Goal: Task Accomplishment & Management: Use online tool/utility

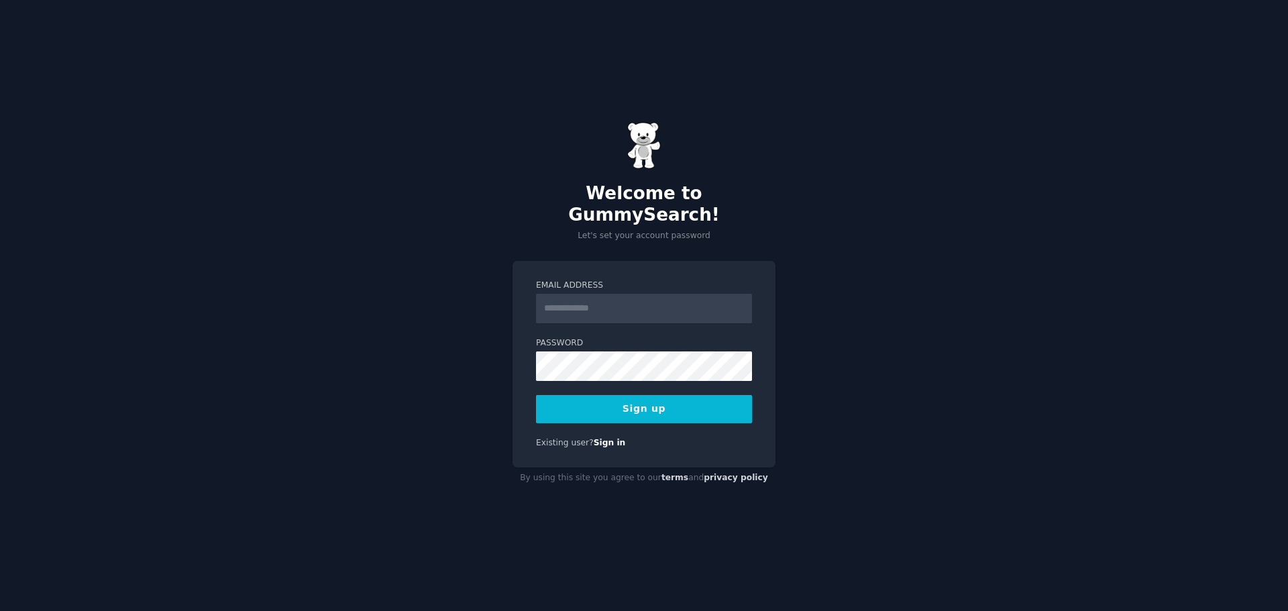
click at [610, 298] on input "Email Address" at bounding box center [644, 309] width 216 height 30
click at [457, 264] on div "Welcome to GummySearch! Let's set your account password Email Address Password …" at bounding box center [644, 305] width 1288 height 611
click at [627, 296] on input "Email Address" at bounding box center [644, 309] width 216 height 30
type input "**********"
click at [680, 398] on button "Sign up" at bounding box center [644, 409] width 216 height 28
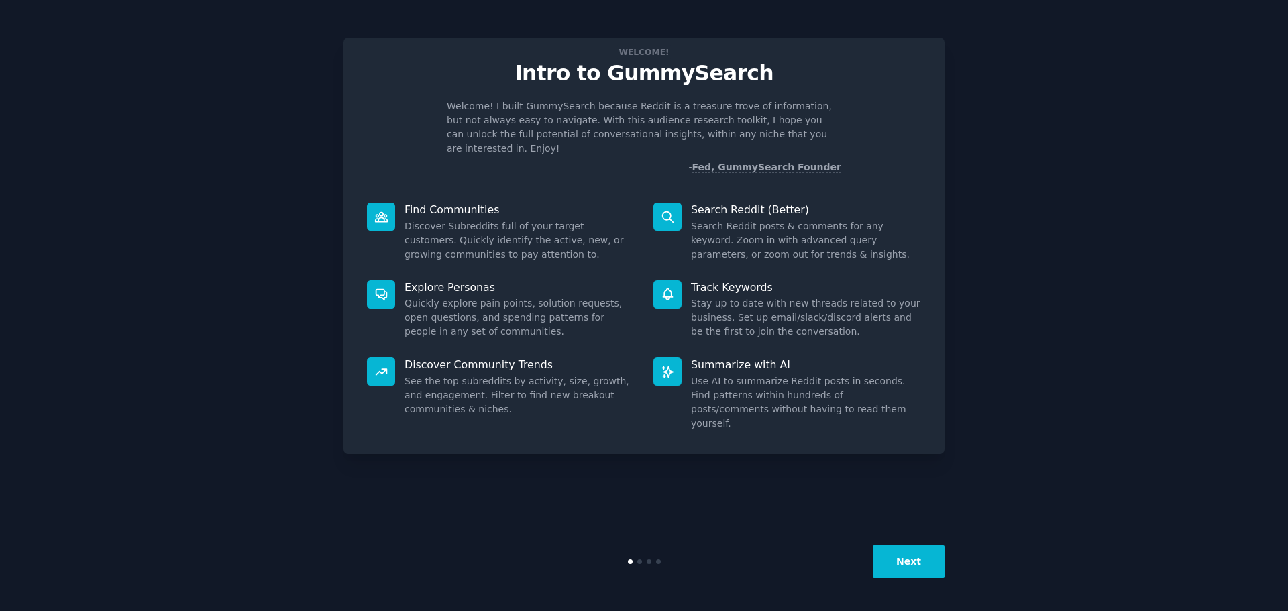
click at [896, 565] on button "Next" at bounding box center [909, 561] width 72 height 33
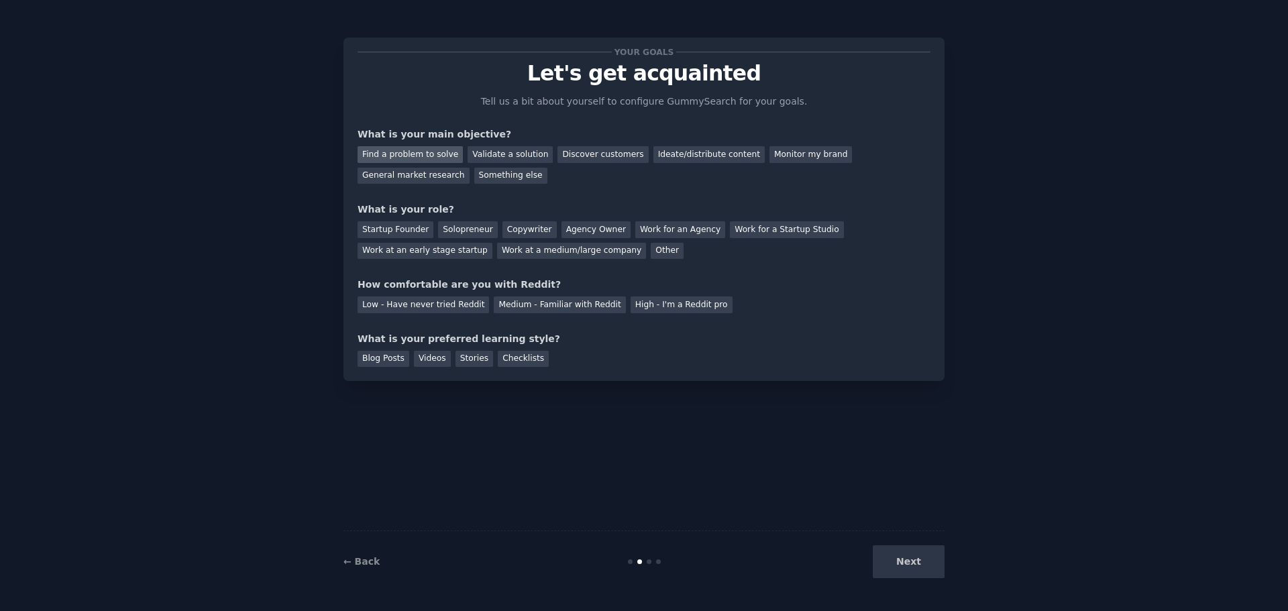
click at [427, 153] on div "Find a problem to solve" at bounding box center [409, 154] width 105 height 17
click at [463, 233] on div "Solopreneur" at bounding box center [467, 229] width 59 height 17
click at [424, 233] on div "Startup Founder" at bounding box center [395, 229] width 76 height 17
click at [447, 233] on div "Solopreneur" at bounding box center [467, 229] width 59 height 17
click at [457, 306] on div "Low - Have never tried Reddit" at bounding box center [422, 304] width 131 height 17
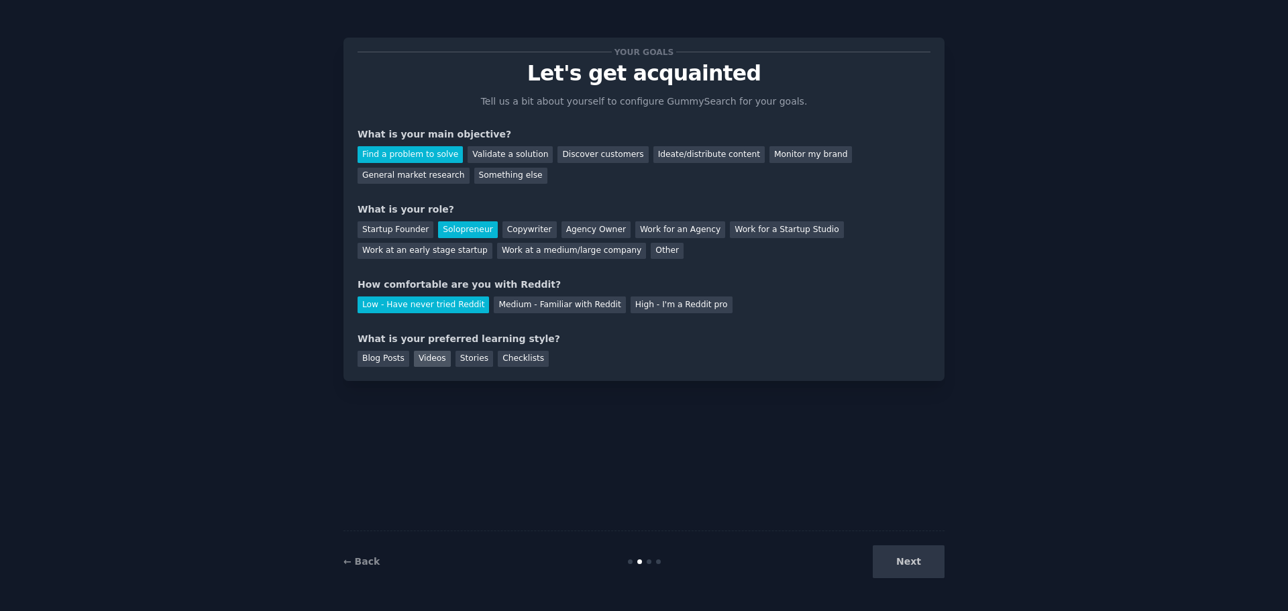
click at [433, 363] on div "Videos" at bounding box center [432, 359] width 37 height 17
click at [907, 563] on button "Next" at bounding box center [909, 561] width 72 height 33
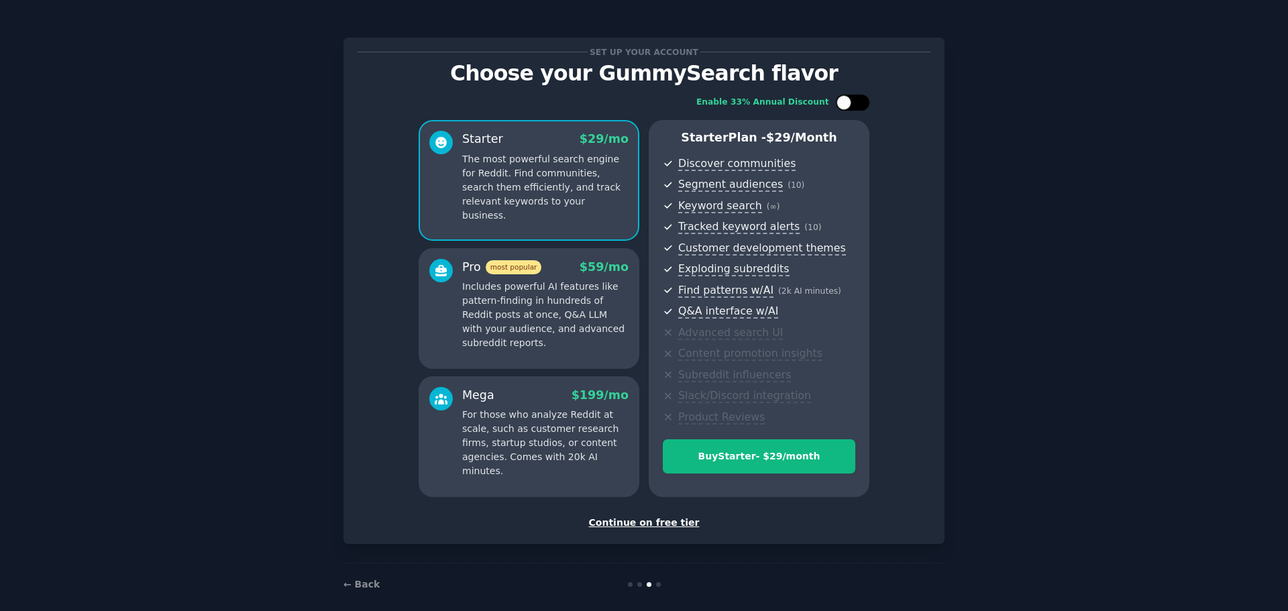
click at [848, 101] on div at bounding box center [843, 102] width 15 height 15
click at [848, 101] on div at bounding box center [845, 102] width 9 height 7
checkbox input "false"
click at [644, 519] on div "Continue on free tier" at bounding box center [643, 523] width 573 height 14
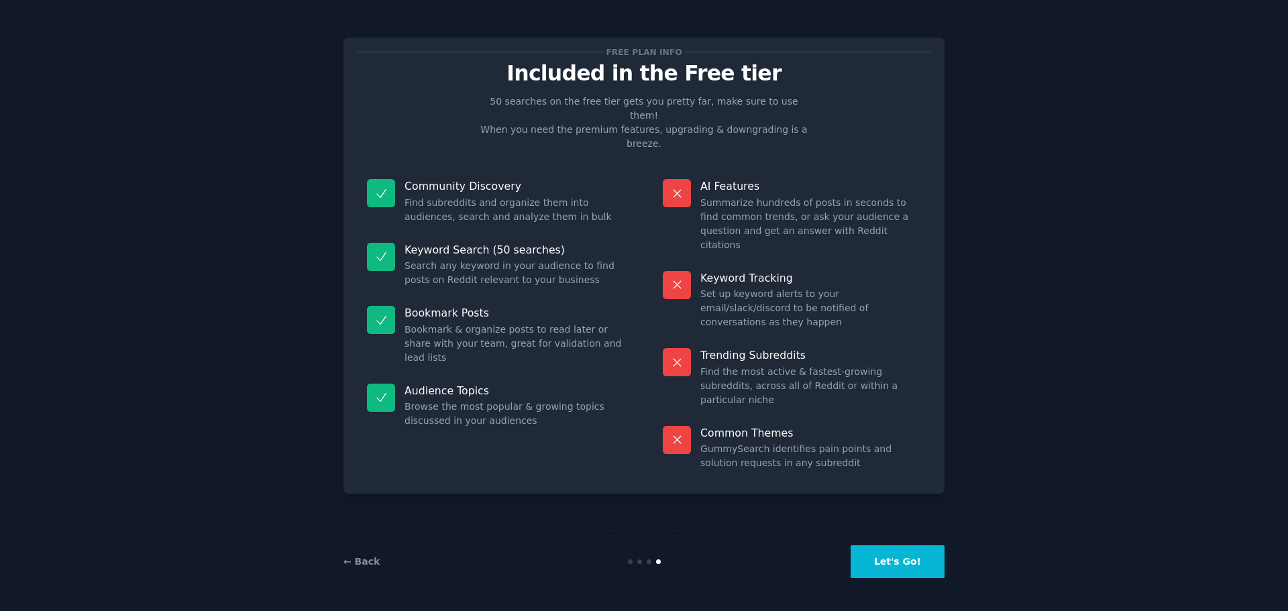
click at [892, 557] on button "Let's Go!" at bounding box center [897, 561] width 94 height 33
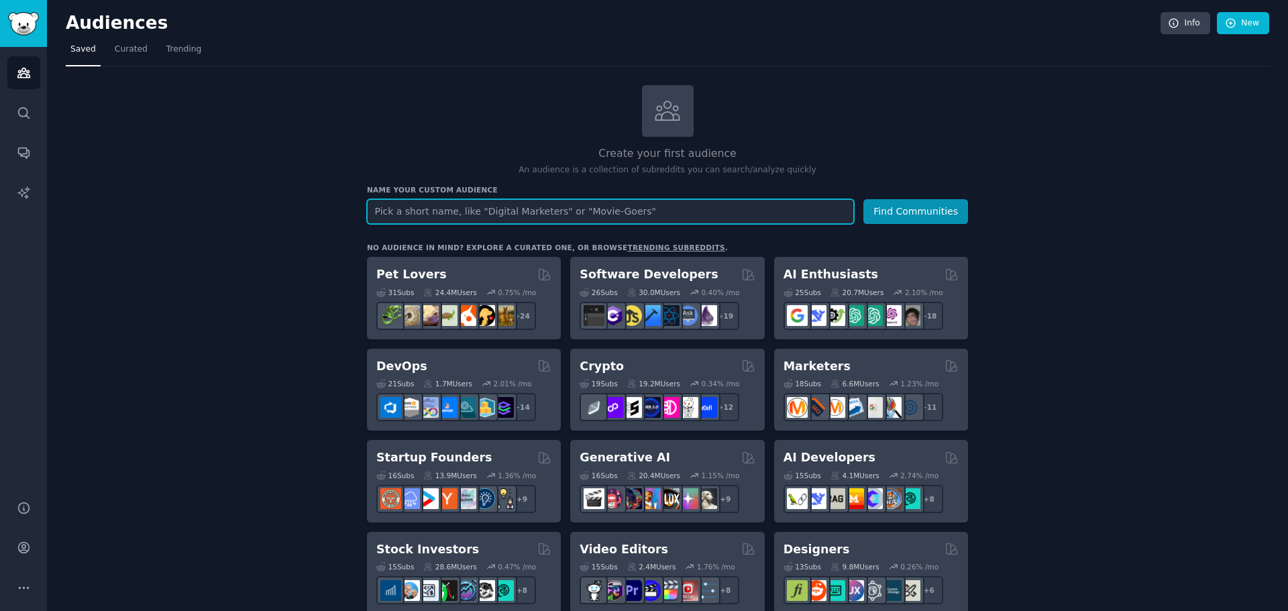
click at [490, 212] on input "text" at bounding box center [610, 211] width 487 height 25
type input "l"
type input "LMS"
click at [863, 199] on button "Find Communities" at bounding box center [915, 211] width 105 height 25
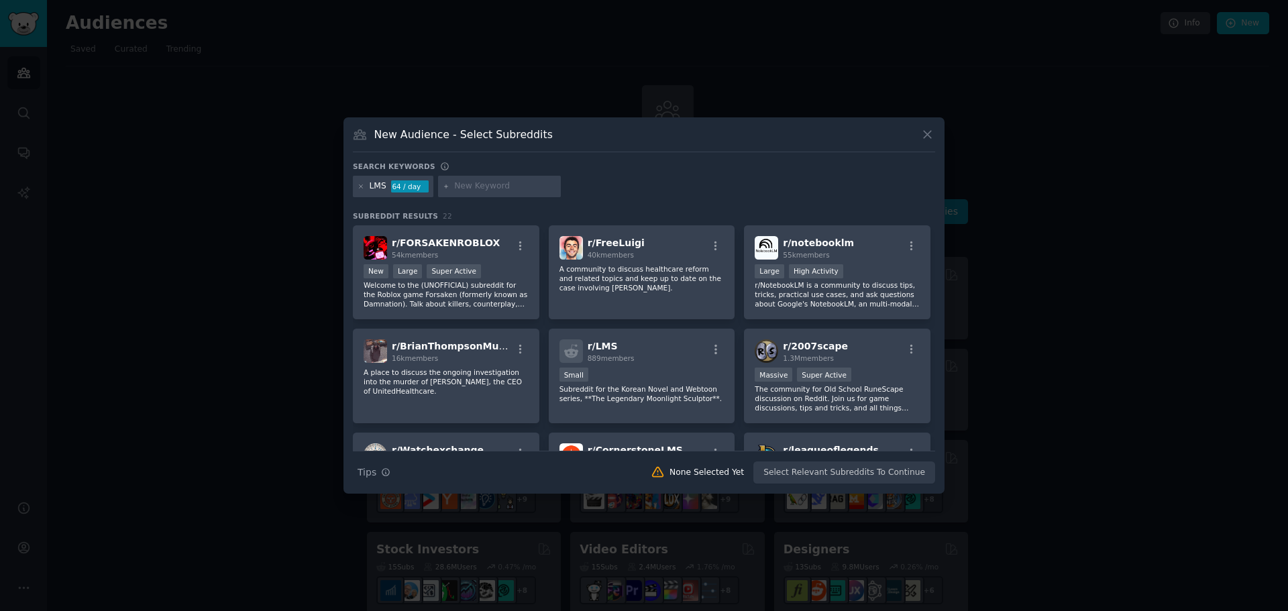
click at [932, 135] on icon at bounding box center [927, 134] width 14 height 14
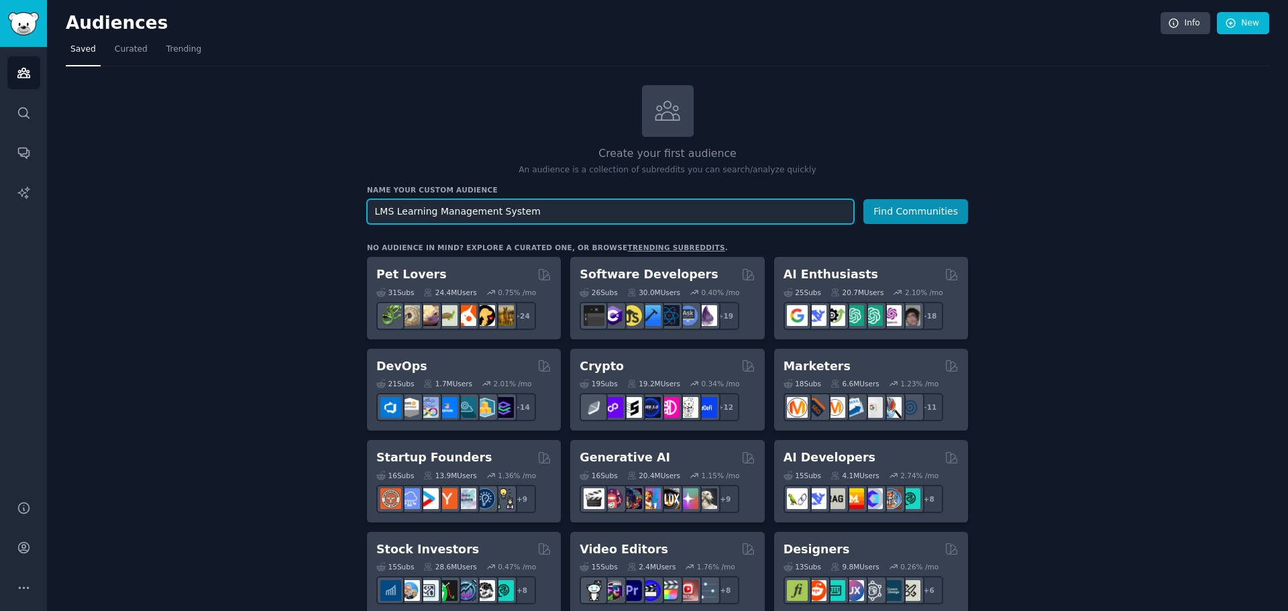
type input "LMS Learning Management System"
click at [863, 199] on button "Find Communities" at bounding box center [915, 211] width 105 height 25
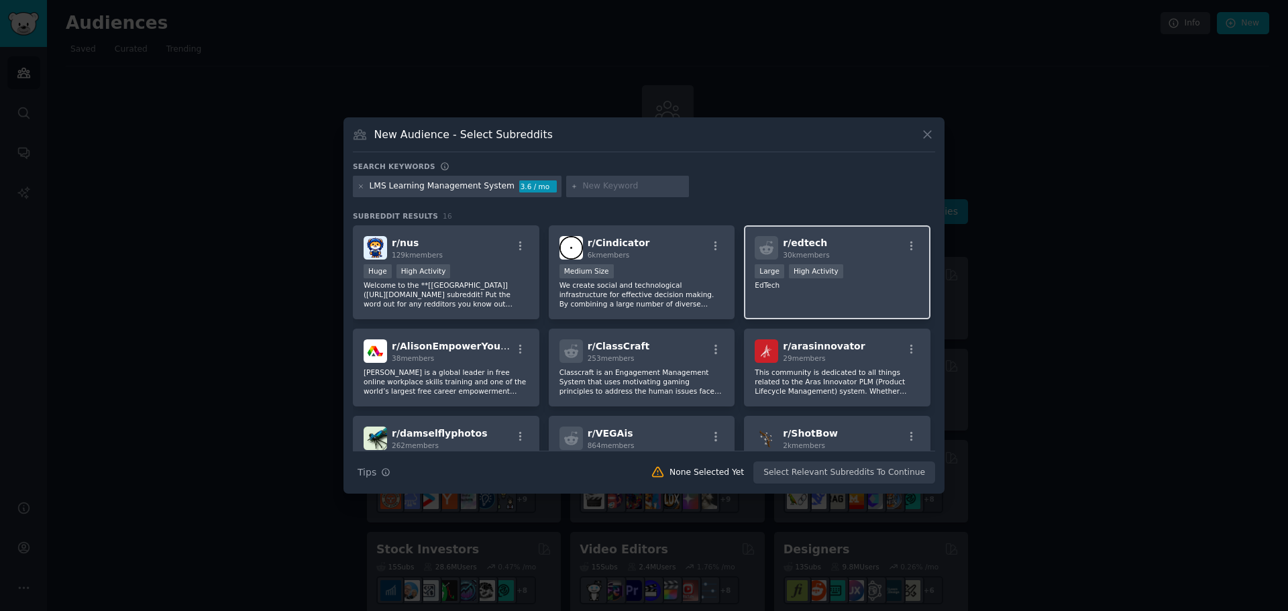
click at [835, 300] on div "r/ edtech 30k members Large High Activity EdTech" at bounding box center [837, 272] width 186 height 95
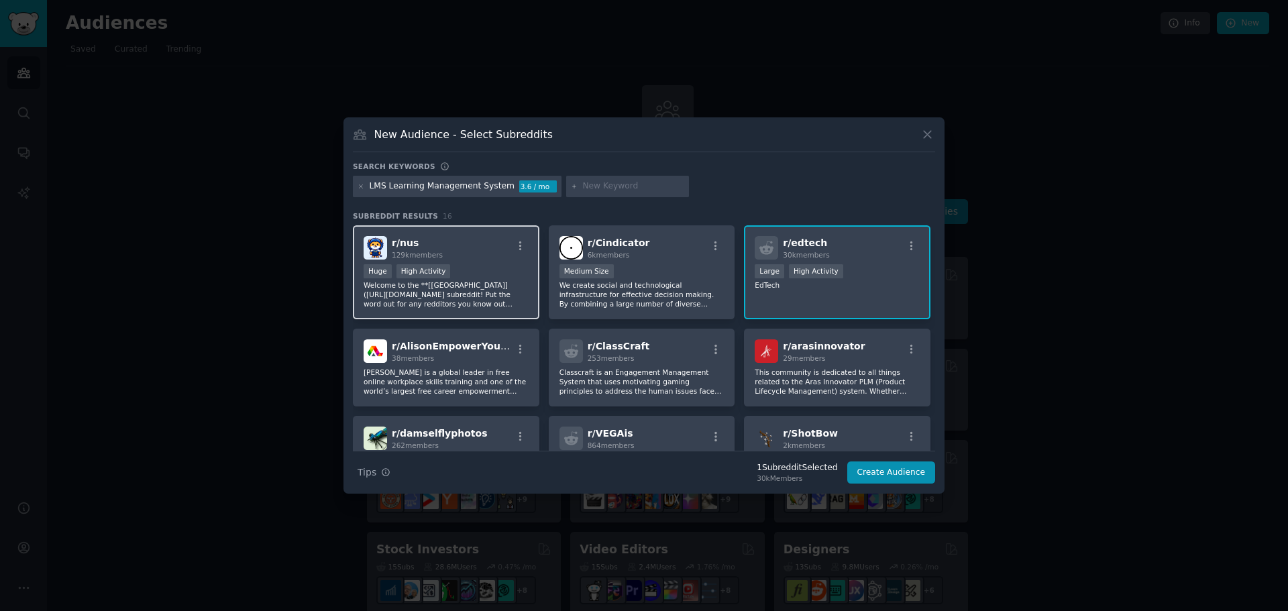
click at [518, 302] on p "Welcome to the **[[GEOGRAPHIC_DATA]]([URL][DOMAIN_NAME] subreddit! Put the word…" at bounding box center [445, 294] width 165 height 28
click at [361, 185] on icon at bounding box center [360, 186] width 7 height 7
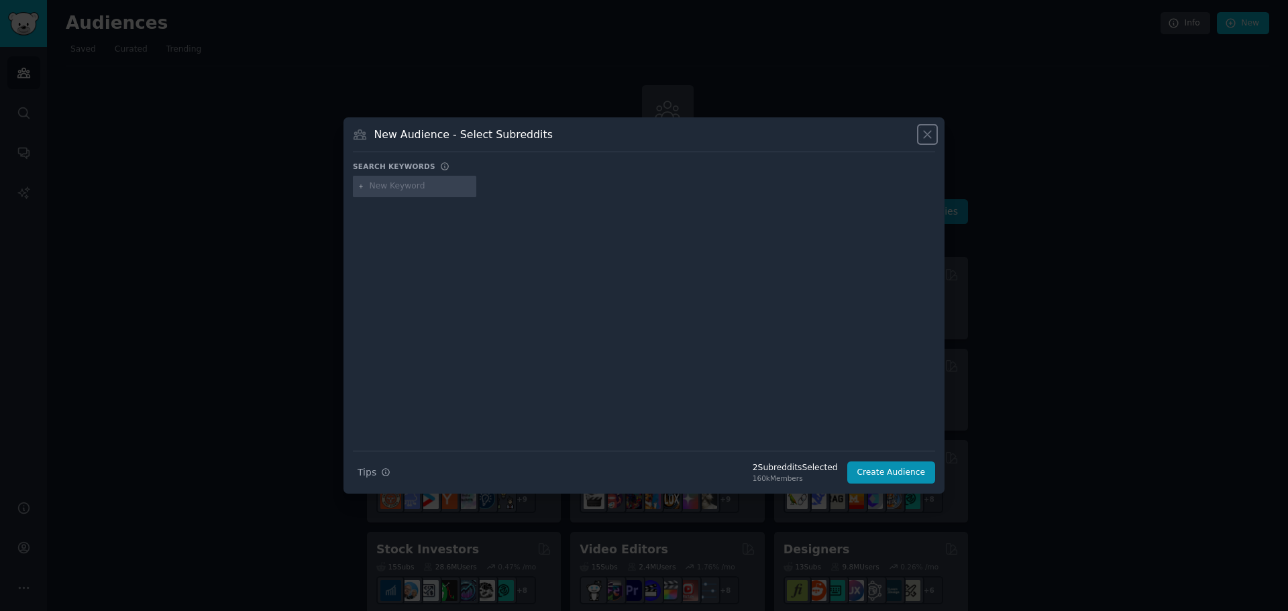
click at [928, 133] on icon at bounding box center [927, 134] width 14 height 14
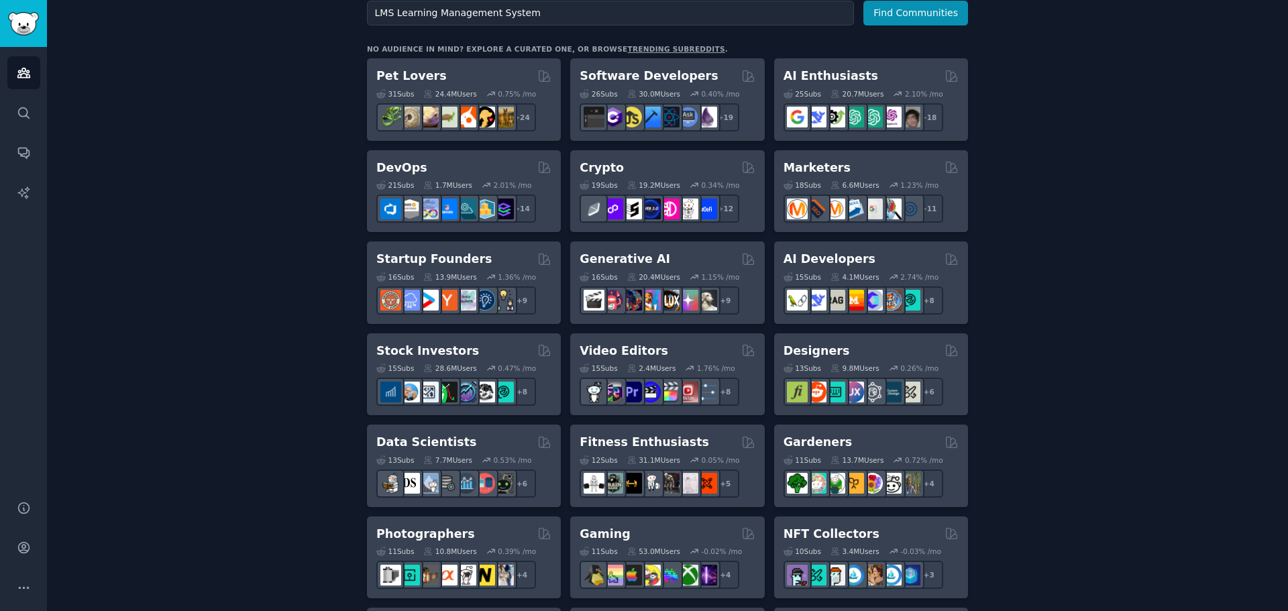
scroll to position [201, 0]
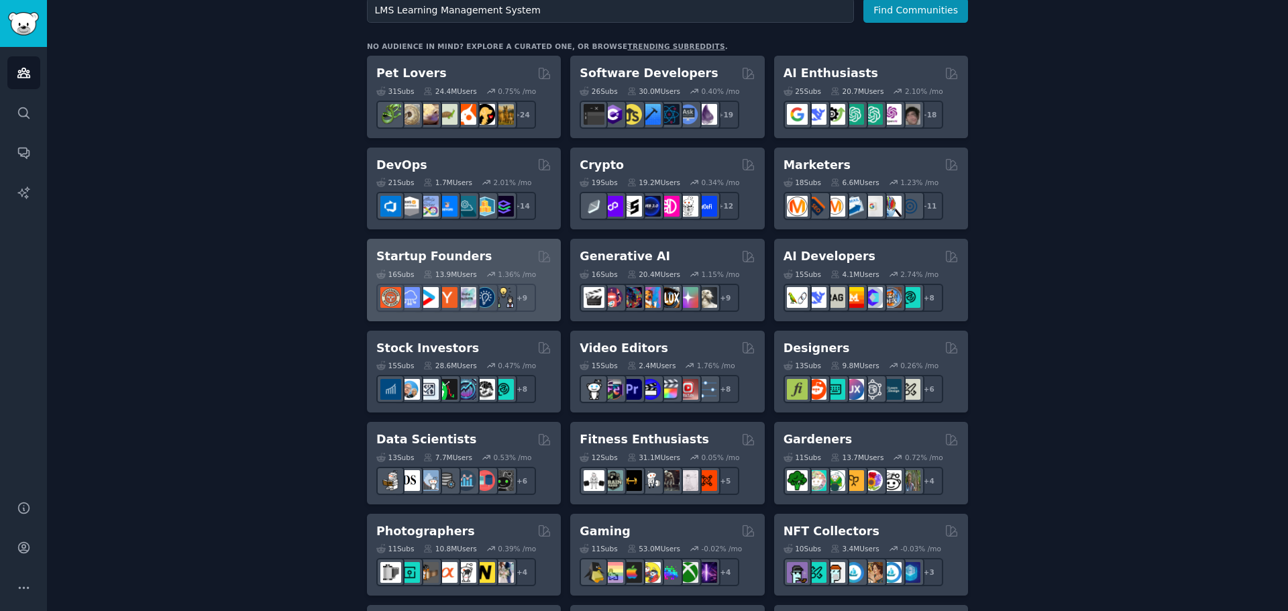
click at [410, 257] on h2 "Startup Founders" at bounding box center [433, 256] width 115 height 17
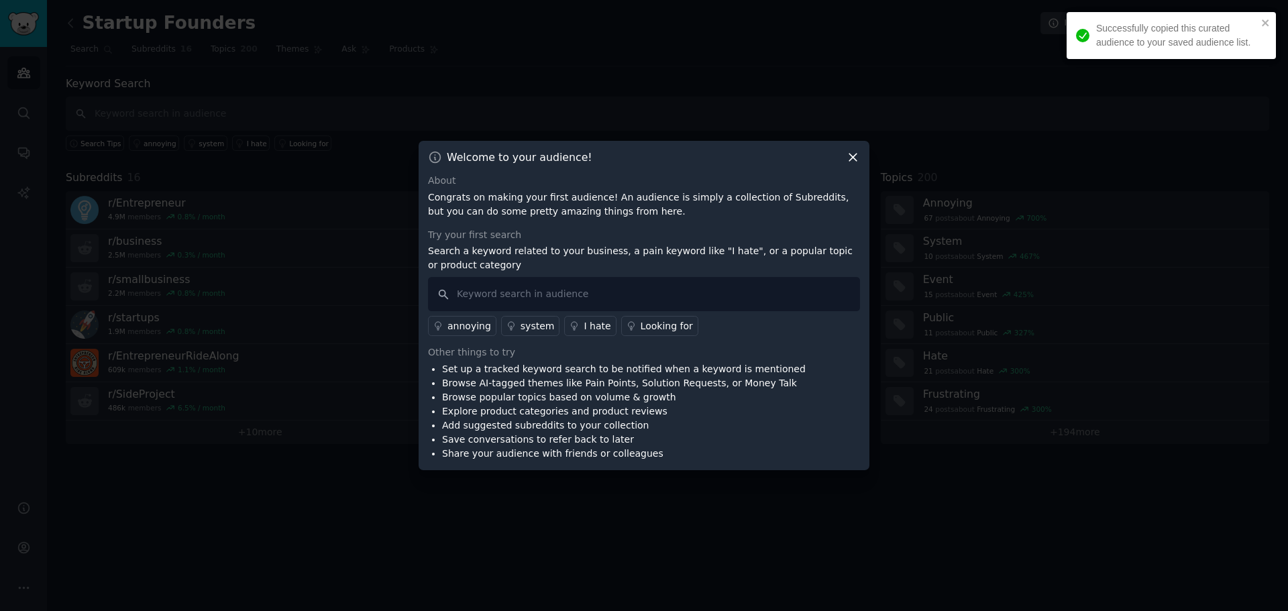
click at [848, 152] on icon at bounding box center [853, 157] width 14 height 14
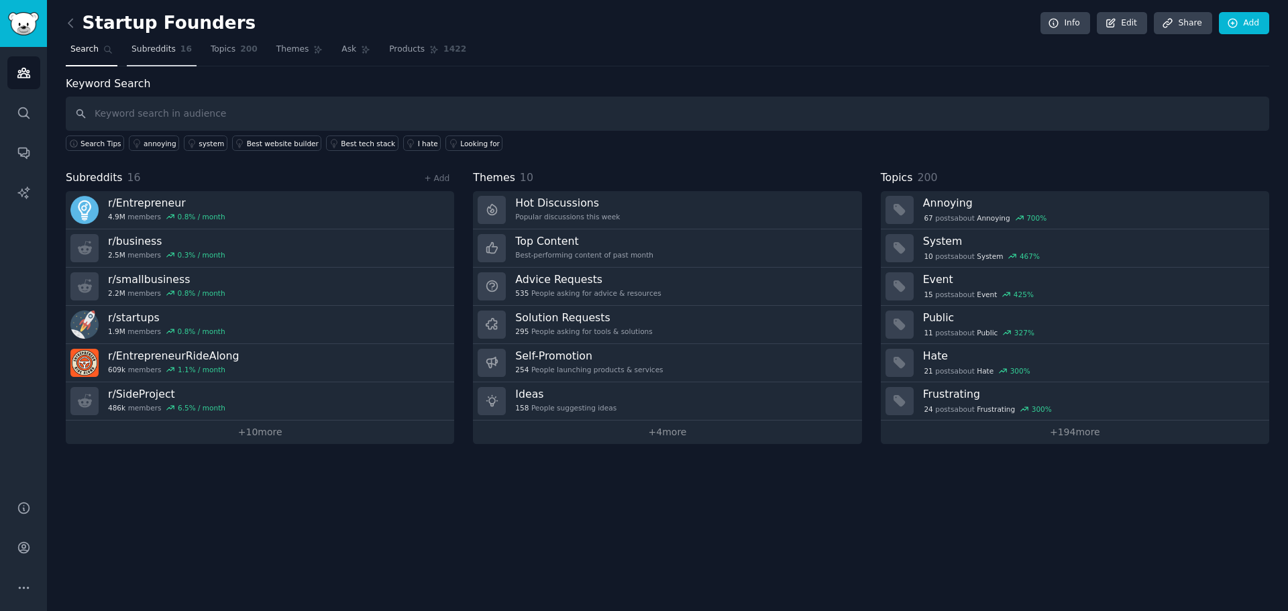
click at [156, 47] on span "Subreddits" at bounding box center [153, 50] width 44 height 12
